Goal: Transaction & Acquisition: Book appointment/travel/reservation

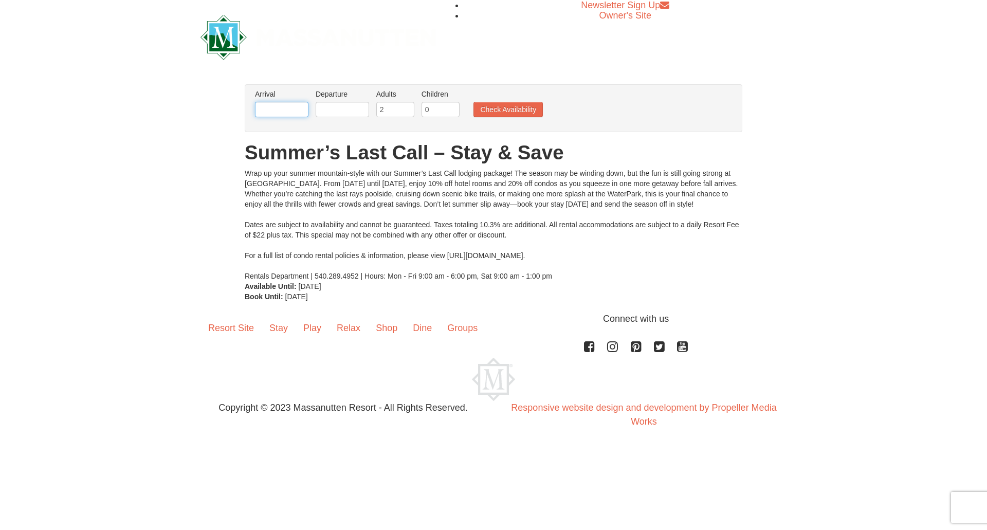
click at [291, 109] on input "text" at bounding box center [281, 109] width 53 height 15
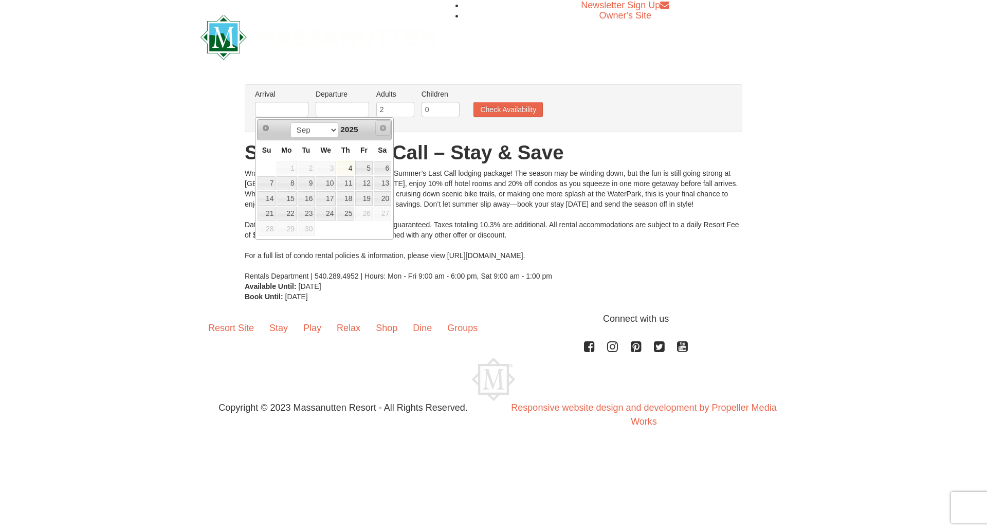
click at [382, 127] on span "Next" at bounding box center [383, 128] width 8 height 8
click at [384, 127] on span "Next" at bounding box center [383, 128] width 8 height 8
click at [385, 125] on span "Next" at bounding box center [383, 128] width 8 height 8
click at [384, 130] on span "Next" at bounding box center [383, 128] width 8 height 8
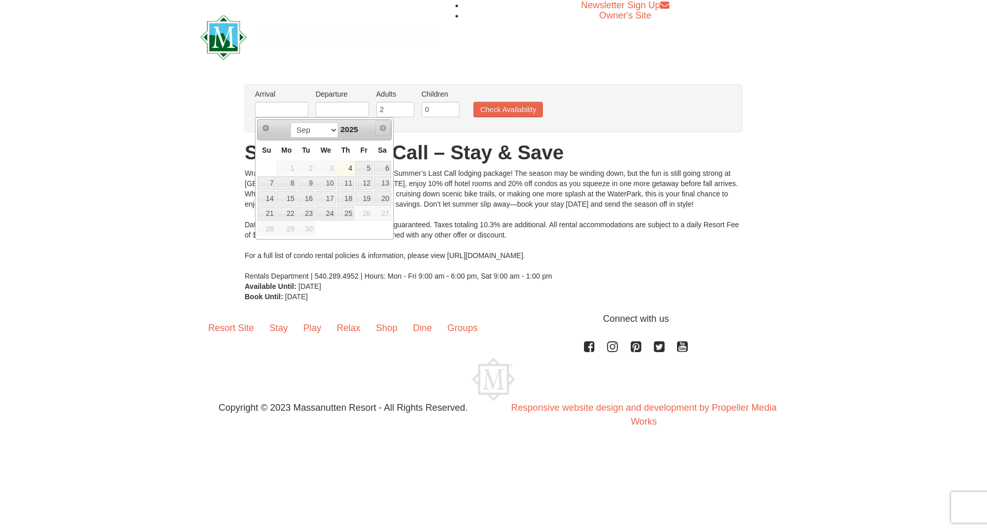
click at [384, 130] on span "Next" at bounding box center [383, 128] width 8 height 8
click at [485, 166] on div "From: To: Adults: 2 Children: 0 Change Arrival Please format dates MM/DD/YYYY P…" at bounding box center [493, 192] width 497 height 217
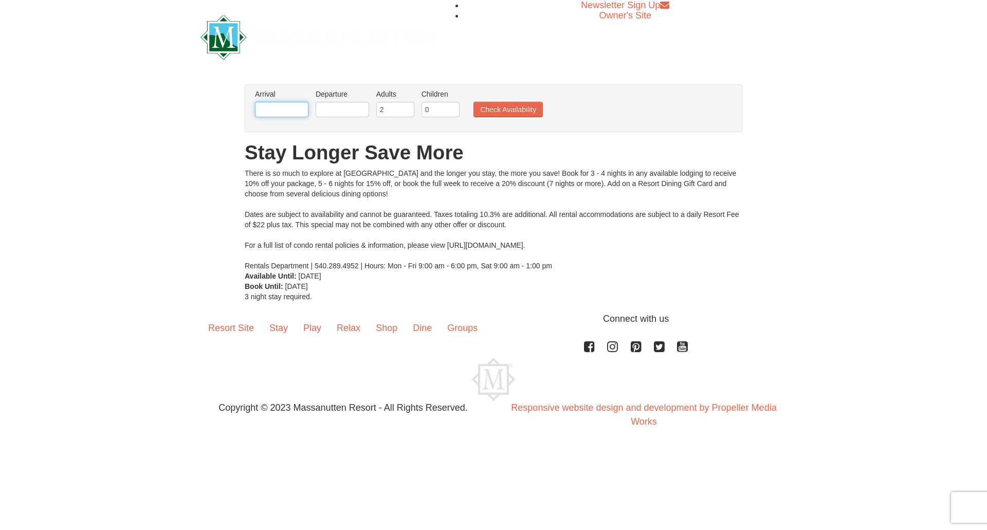
click at [279, 104] on input "text" at bounding box center [281, 109] width 53 height 15
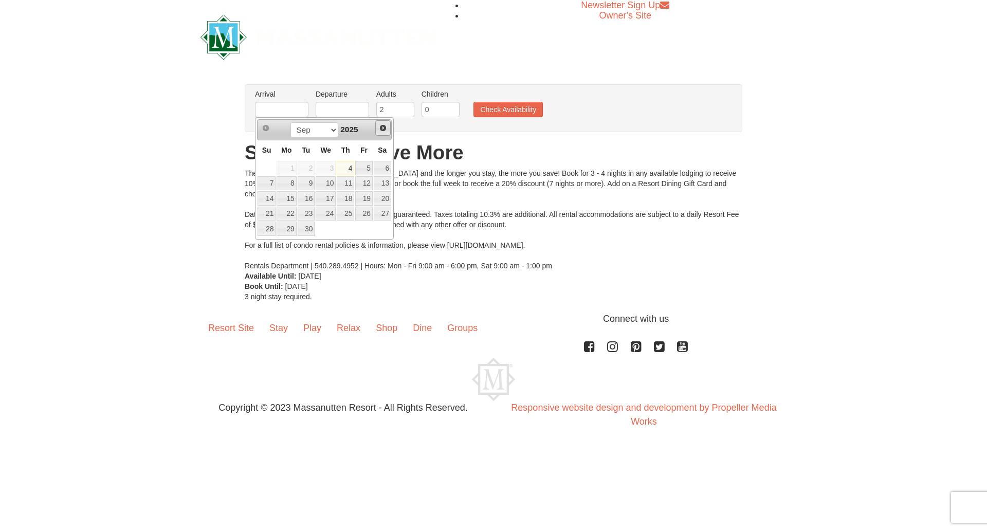
click at [383, 125] on span "Next" at bounding box center [383, 128] width 8 height 8
click at [312, 199] on link "16" at bounding box center [306, 198] width 17 height 14
type input "[DATE]"
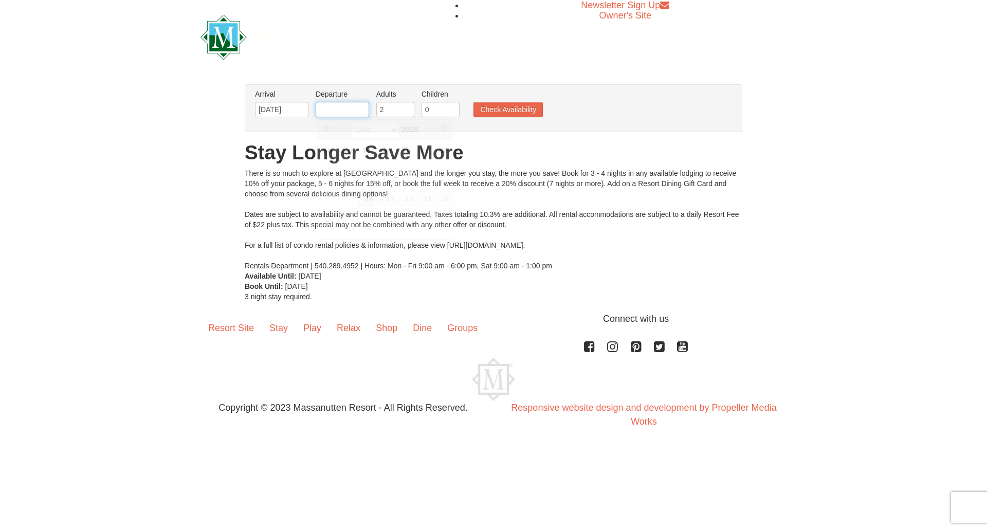
click at [346, 105] on input "text" at bounding box center [342, 109] width 53 height 15
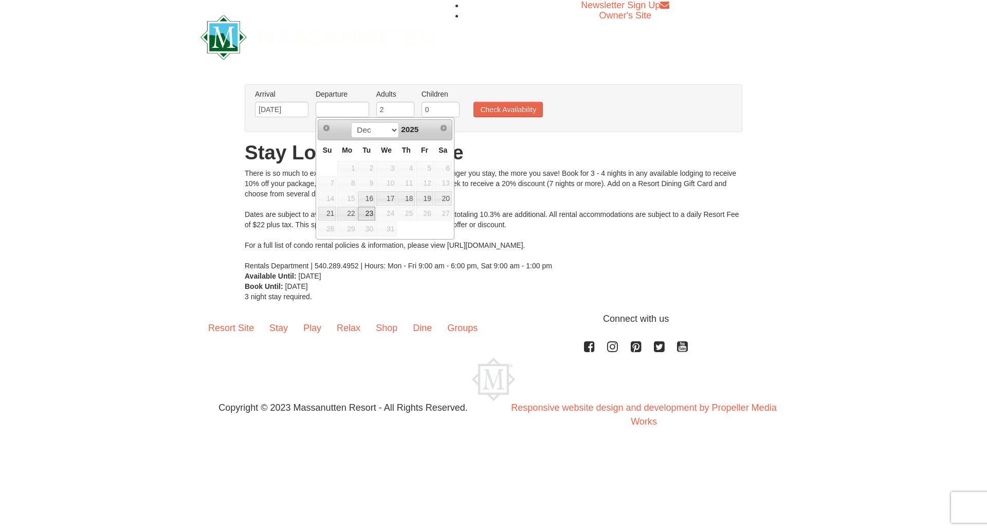
click at [362, 208] on link "23" at bounding box center [366, 214] width 17 height 14
type input "[DATE]"
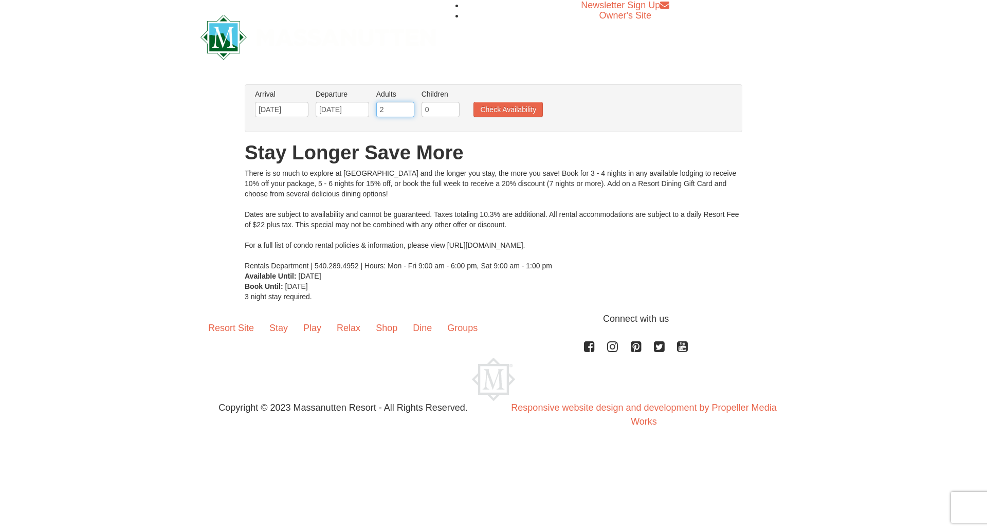
click at [403, 104] on input "2" at bounding box center [395, 109] width 38 height 15
click at [407, 105] on input "3" at bounding box center [395, 109] width 38 height 15
type input "2"
click at [409, 114] on input "2" at bounding box center [395, 109] width 38 height 15
click at [431, 111] on input "0" at bounding box center [440, 109] width 38 height 15
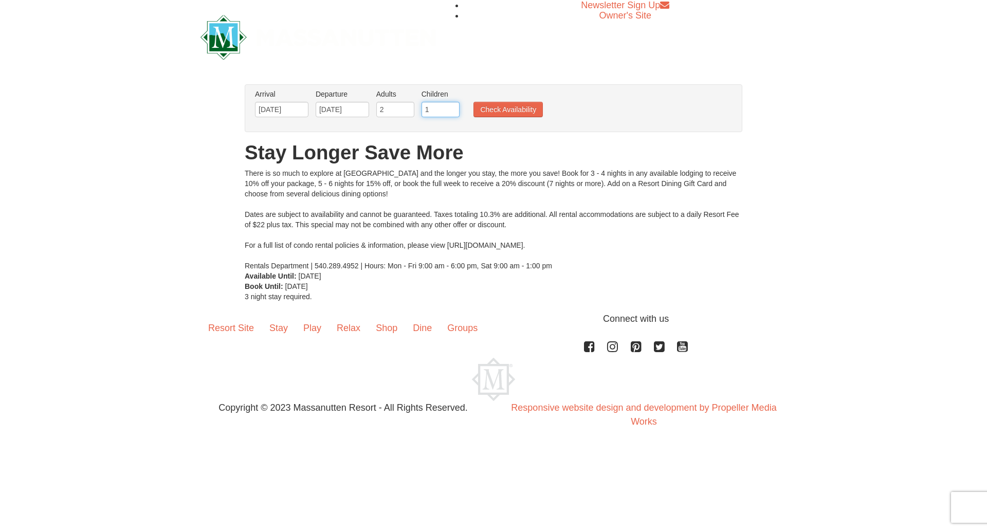
click at [450, 107] on input "1" at bounding box center [440, 109] width 38 height 15
type input "2"
click at [450, 107] on input "2" at bounding box center [440, 109] width 38 height 15
click at [499, 113] on button "Check Availability" at bounding box center [507, 109] width 69 height 15
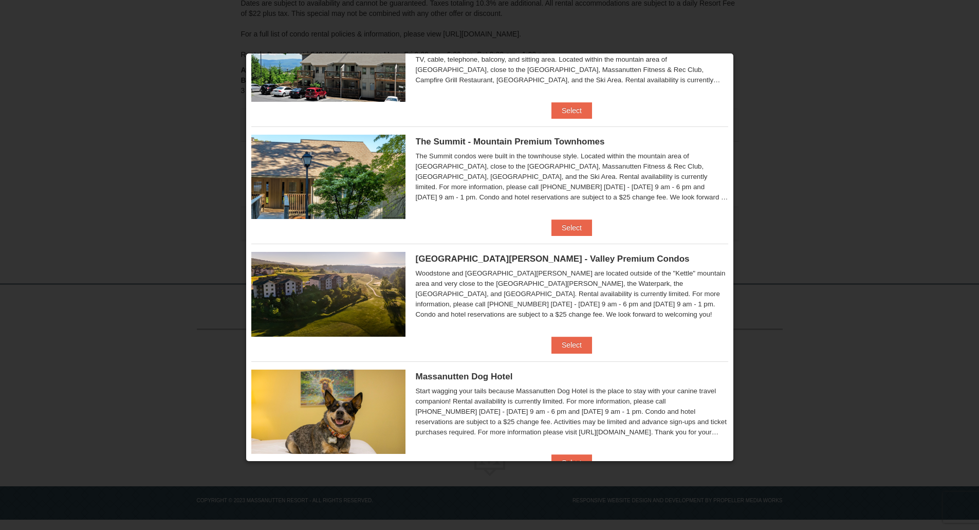
scroll to position [220, 0]
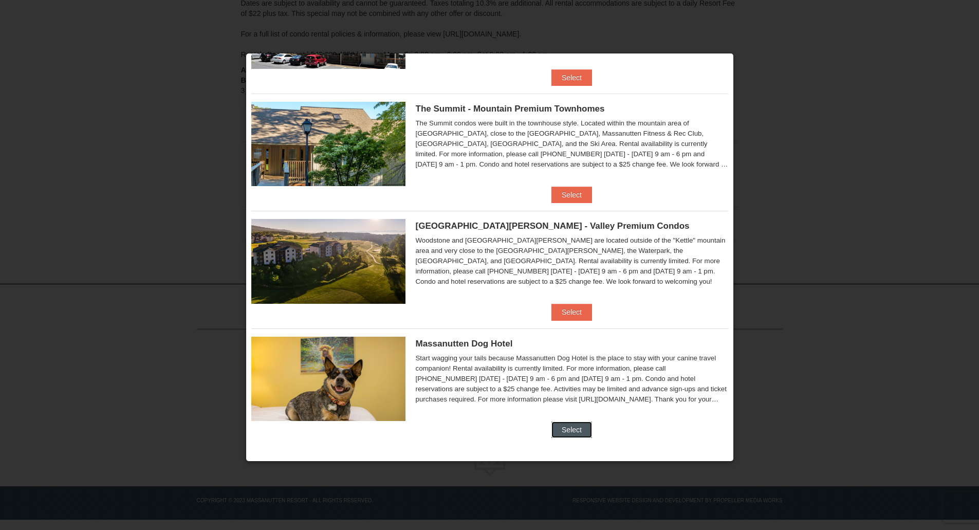
click at [571, 429] on button "Select" at bounding box center [571, 429] width 41 height 16
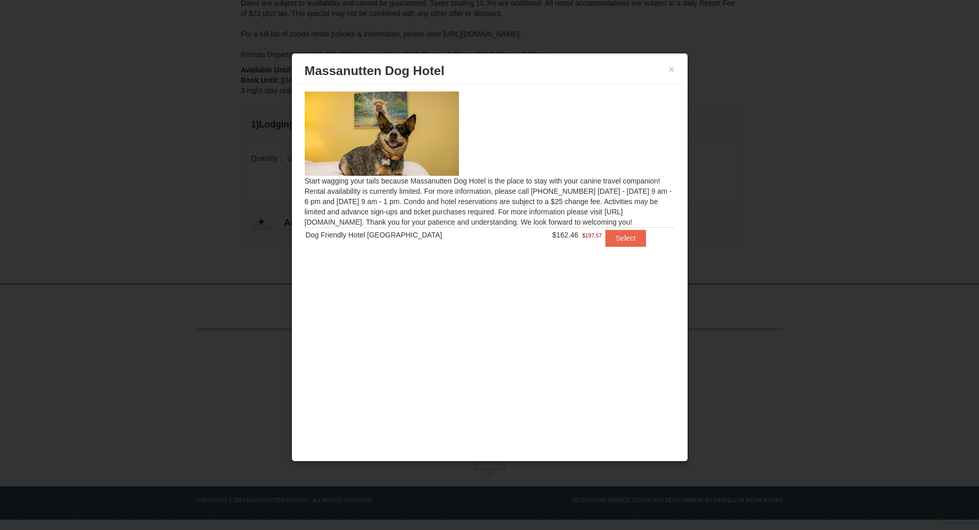
click at [676, 70] on div "× Massanutten Dog Hotel" at bounding box center [489, 71] width 385 height 25
click at [671, 67] on button "×" at bounding box center [672, 69] width 6 height 10
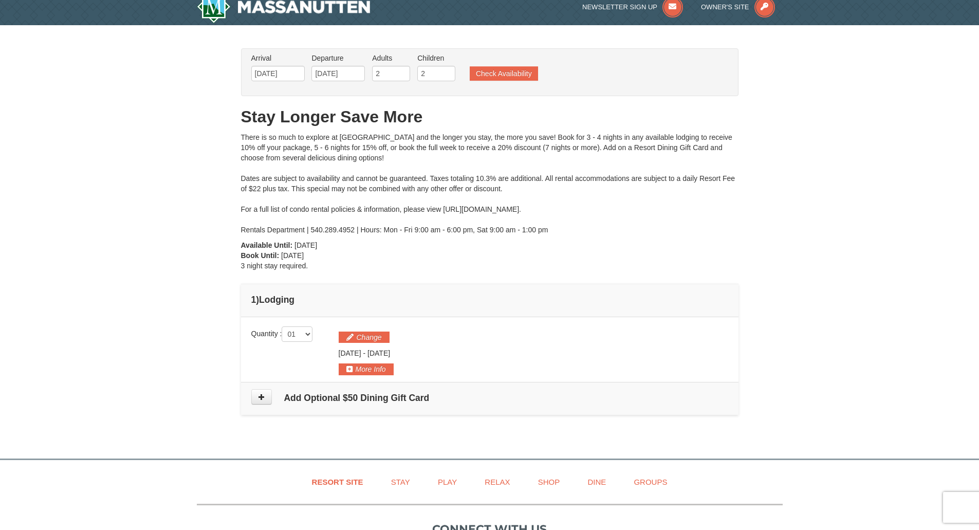
scroll to position [0, 0]
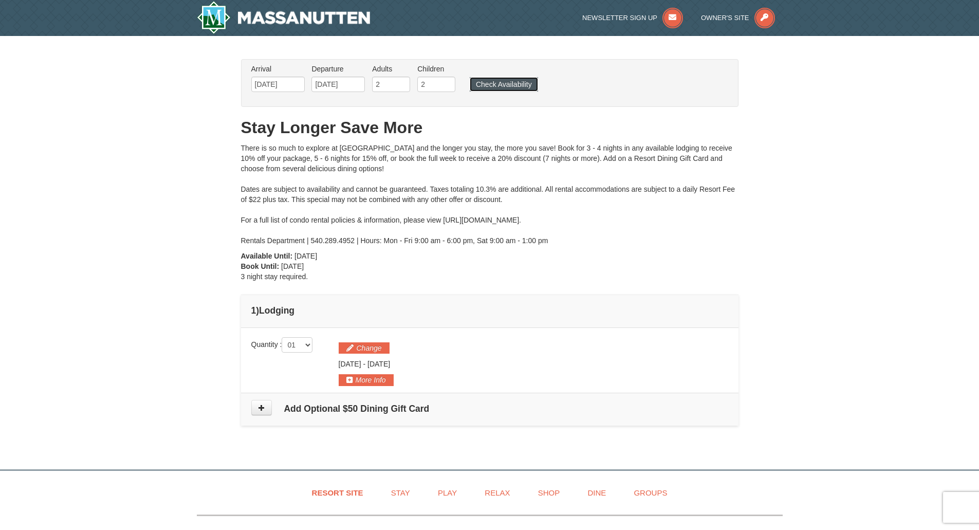
click at [499, 85] on button "Check Availability" at bounding box center [504, 84] width 68 height 14
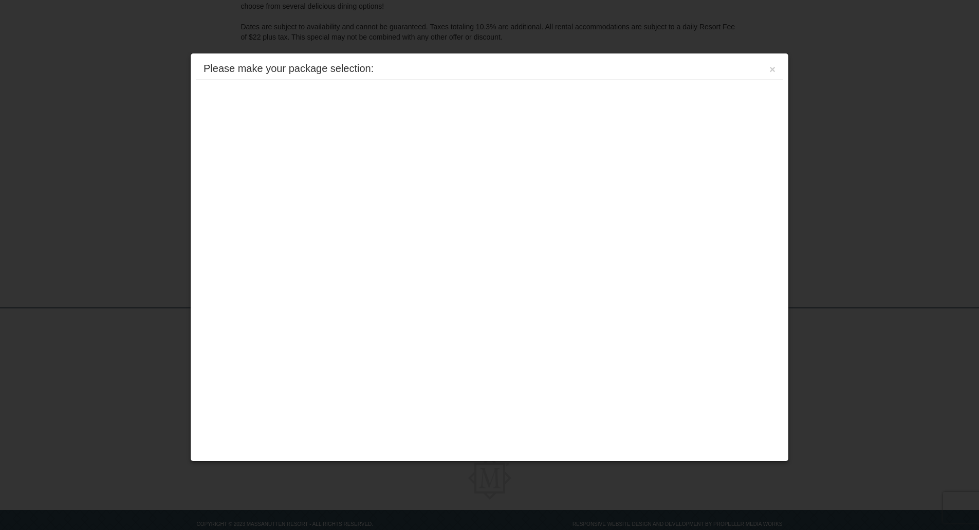
scroll to position [186, 0]
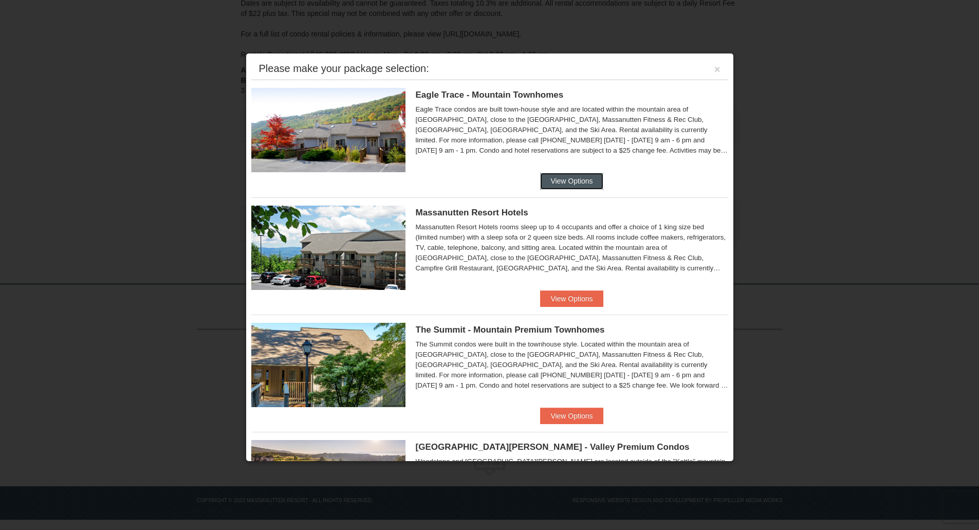
click at [560, 182] on button "View Options" at bounding box center [571, 181] width 63 height 16
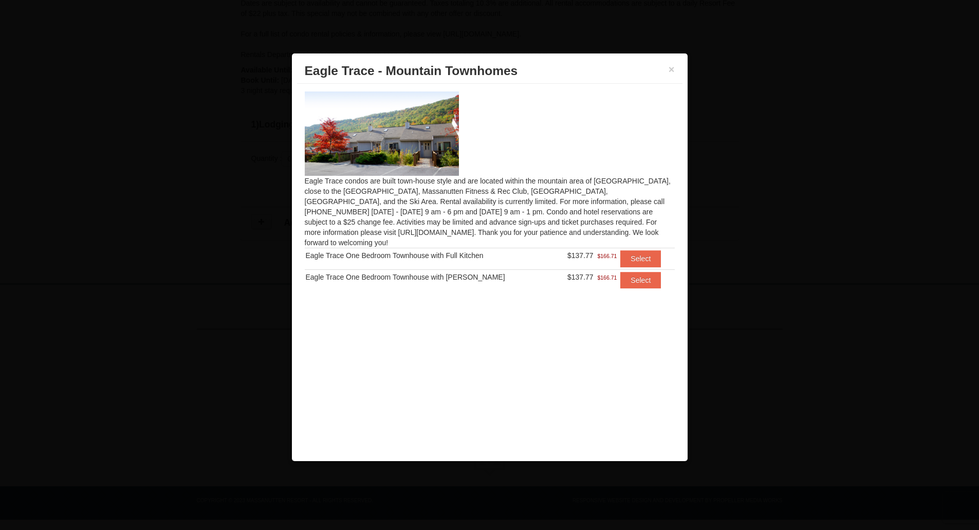
scroll to position [0, 0]
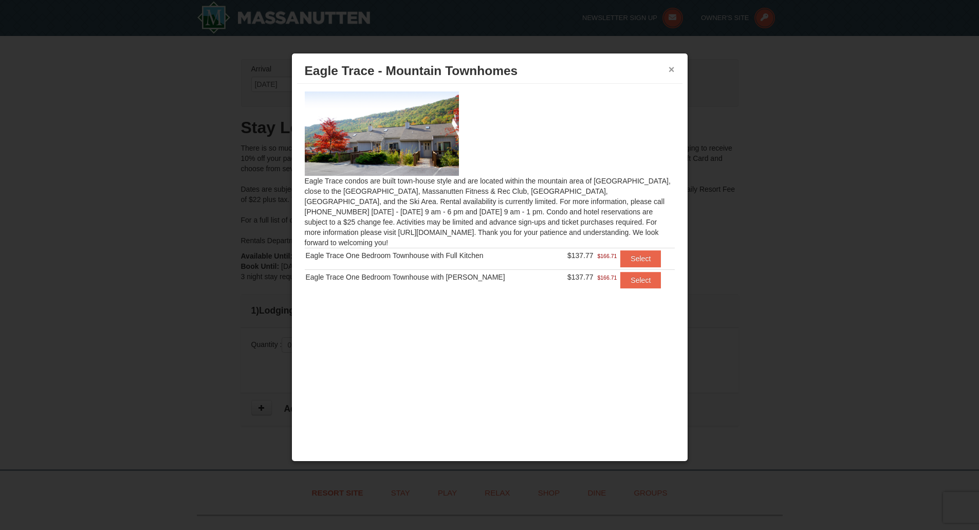
click at [674, 68] on button "×" at bounding box center [672, 69] width 6 height 10
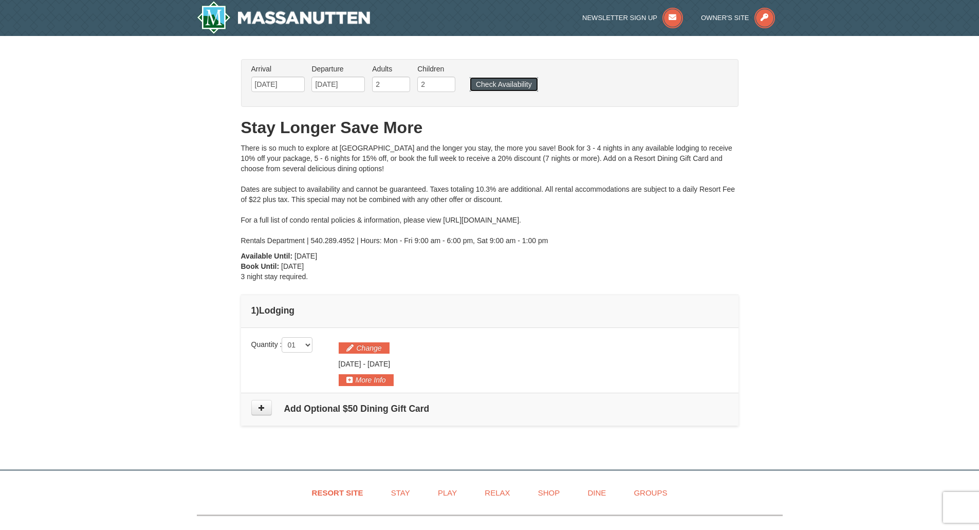
click at [529, 80] on button "Check Availability" at bounding box center [504, 84] width 68 height 14
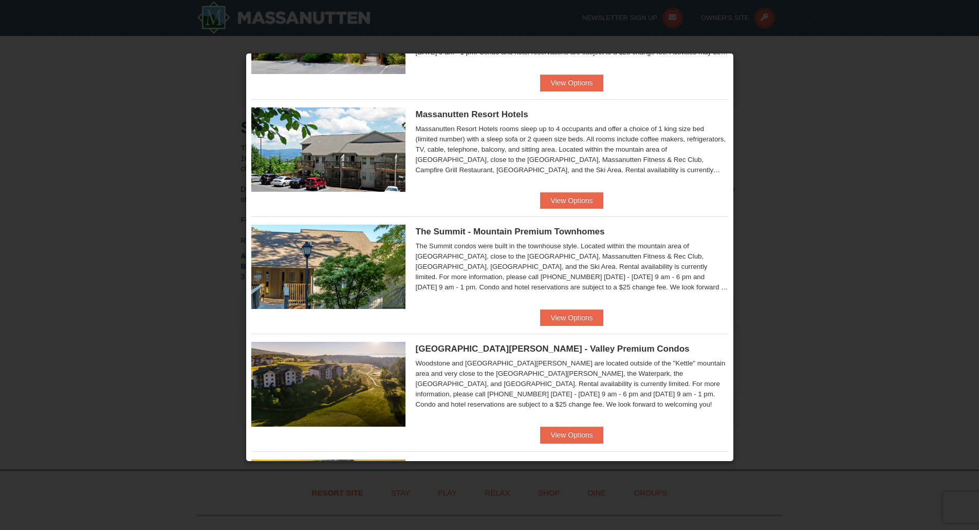
scroll to position [206, 0]
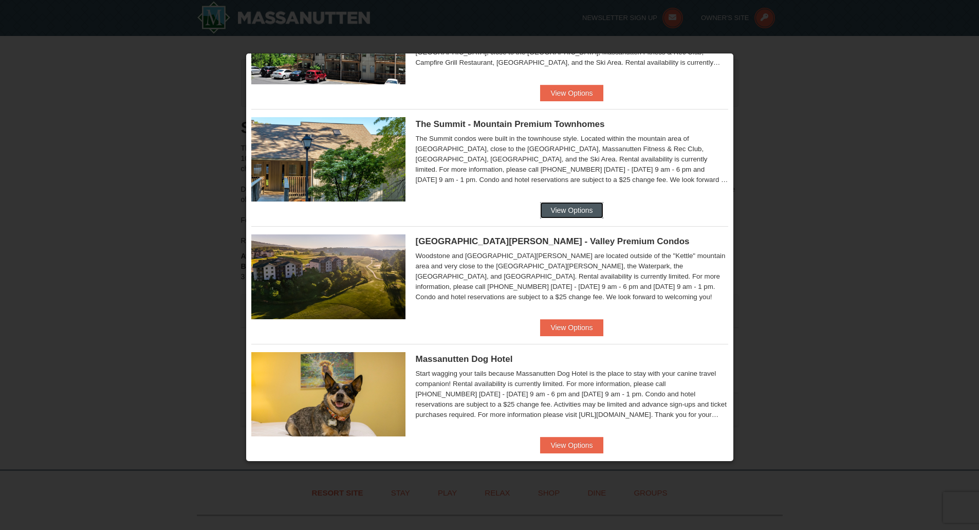
click at [578, 213] on button "View Options" at bounding box center [571, 210] width 63 height 16
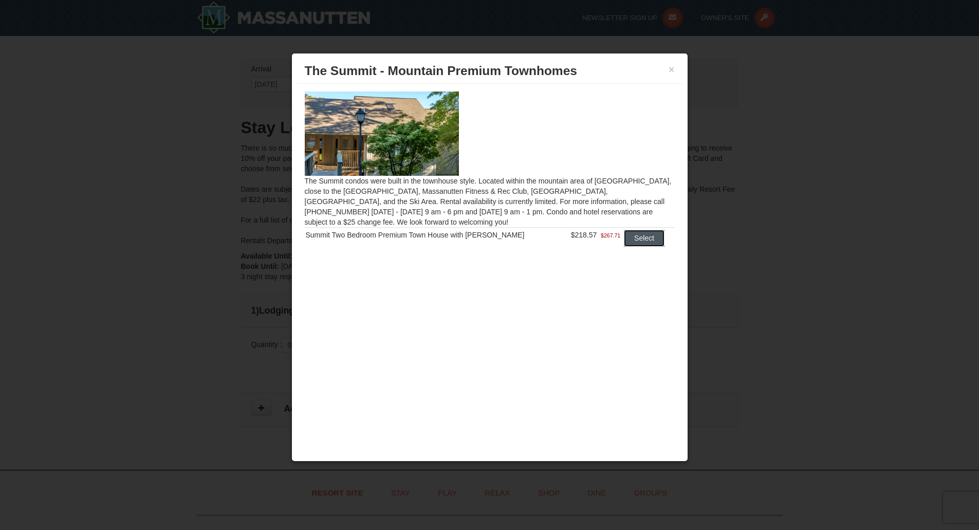
click at [643, 238] on button "Select" at bounding box center [644, 238] width 41 height 16
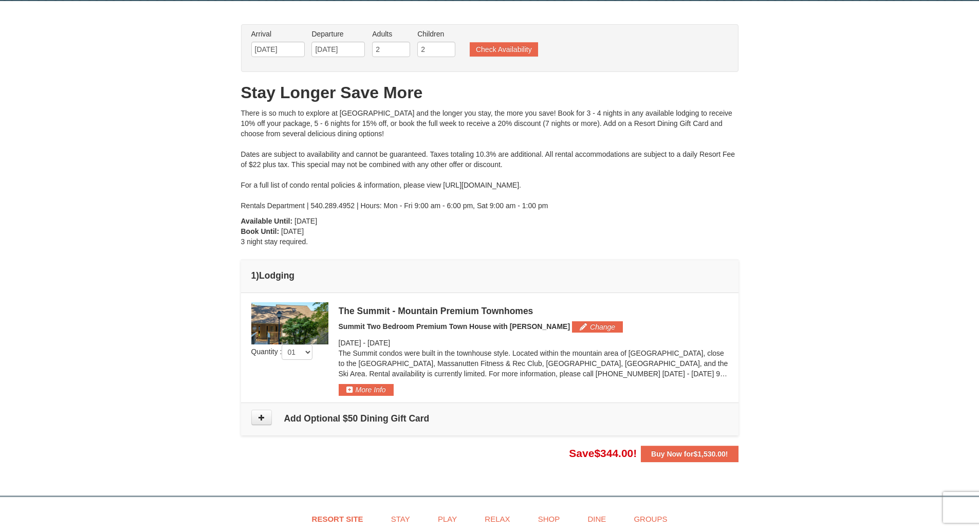
scroll to position [103, 0]
